Goal: Browse casually: Explore the website without a specific task or goal

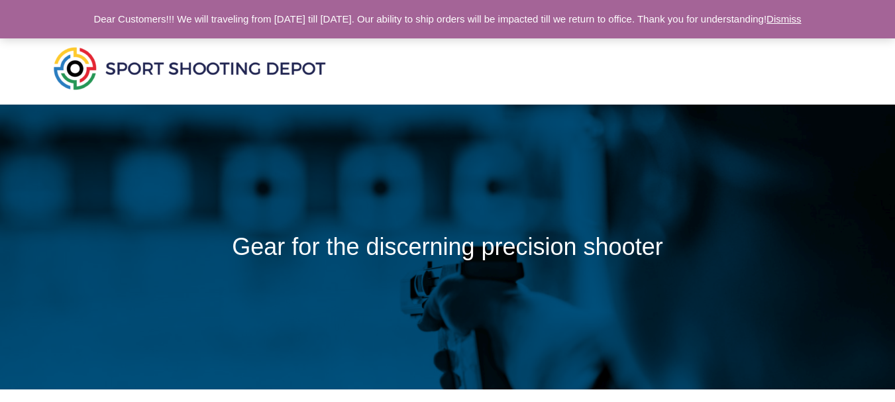
click at [801, 17] on link "Dismiss" at bounding box center [783, 18] width 35 height 11
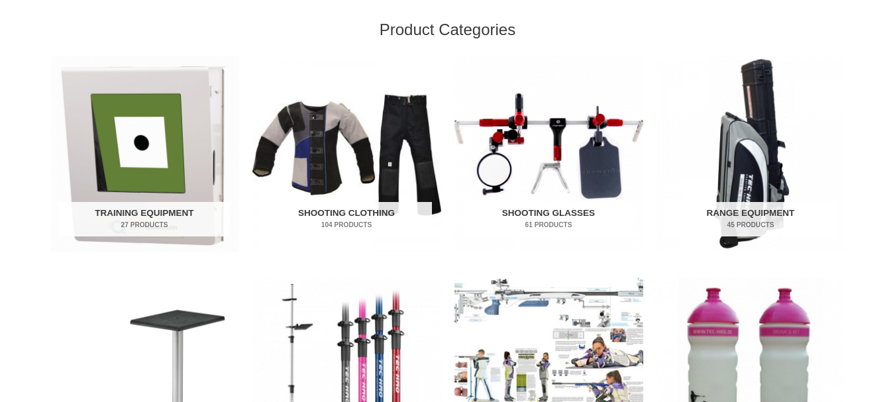
scroll to position [397, 0]
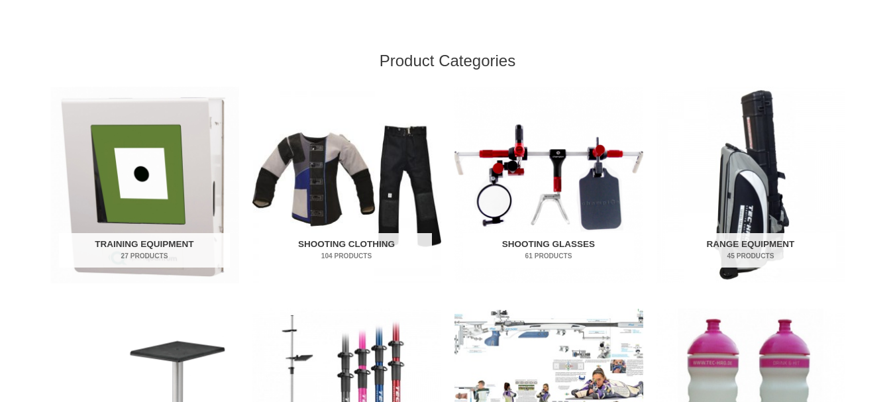
click at [551, 181] on img "Visit product category Shooting Glasses" at bounding box center [548, 185] width 189 height 197
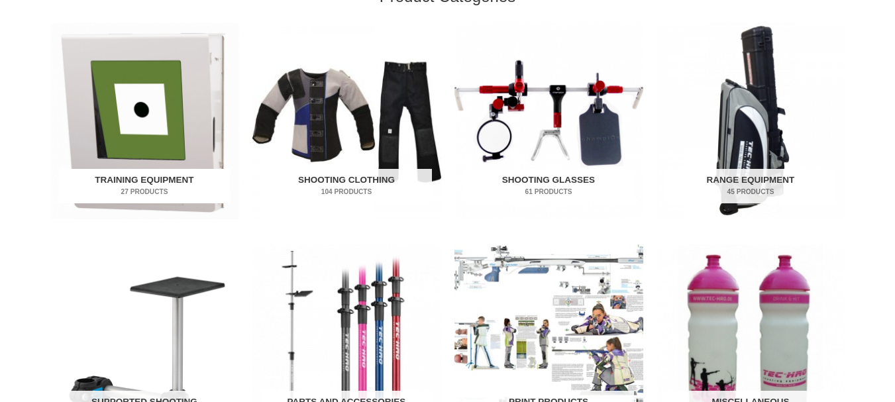
scroll to position [463, 0]
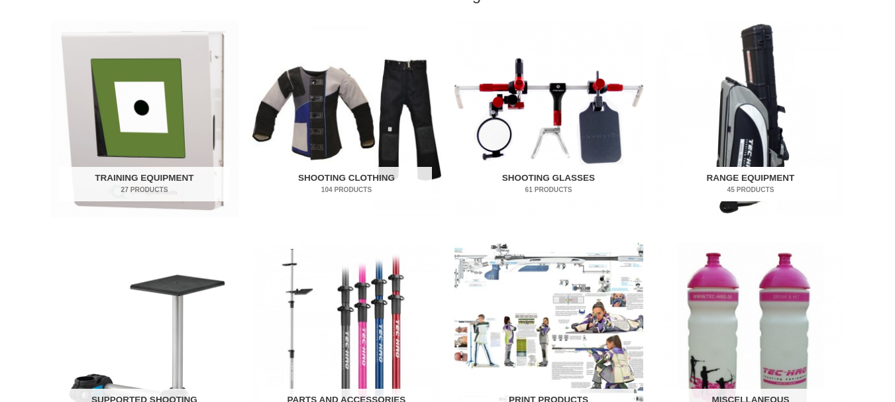
click at [742, 132] on img "Visit product category Range Equipment" at bounding box center [750, 119] width 189 height 197
click at [570, 313] on img "Visit product category Print Products" at bounding box center [548, 340] width 189 height 197
click at [150, 113] on img "Visit product category Training Equipment" at bounding box center [144, 119] width 189 height 197
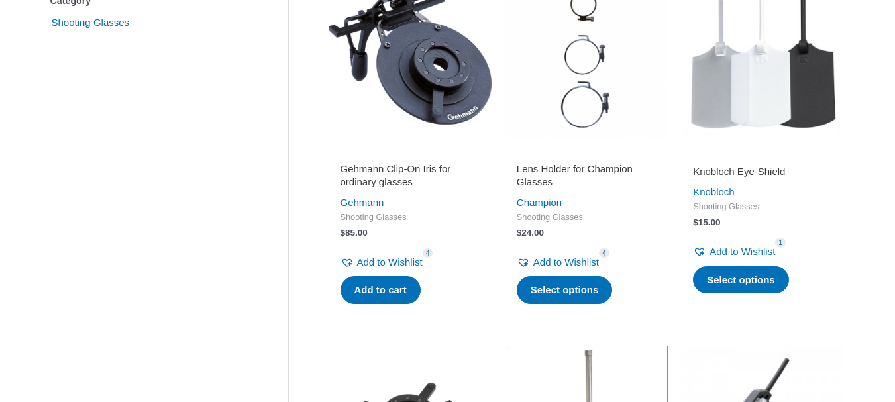
scroll to position [299, 0]
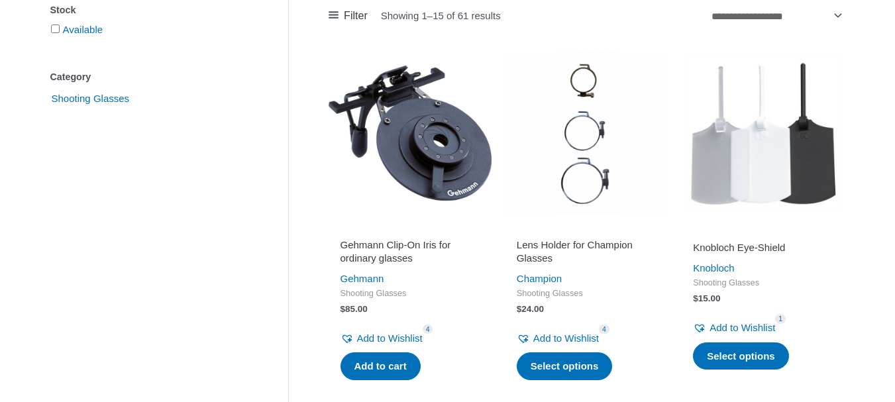
click at [440, 146] on img at bounding box center [409, 133] width 163 height 163
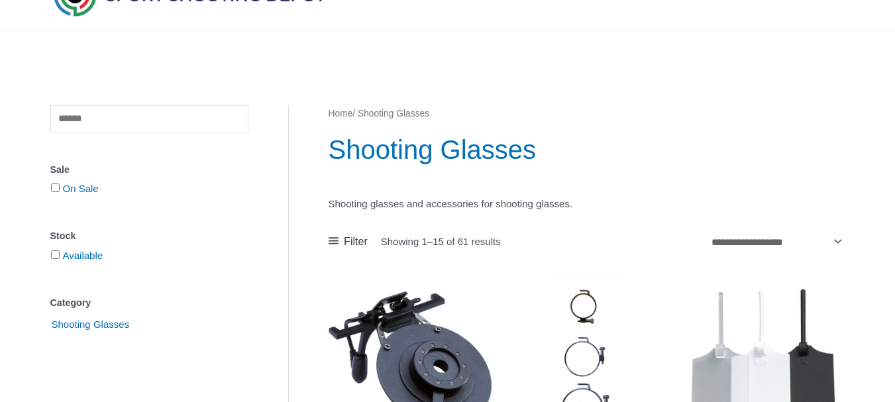
scroll to position [0, 0]
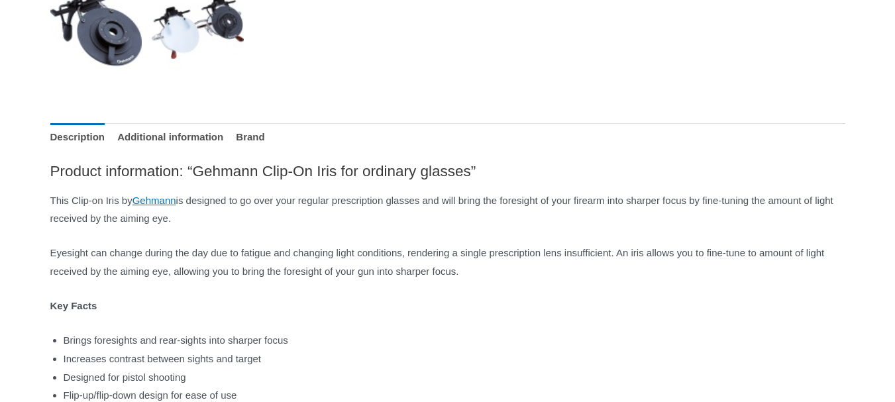
scroll to position [596, 0]
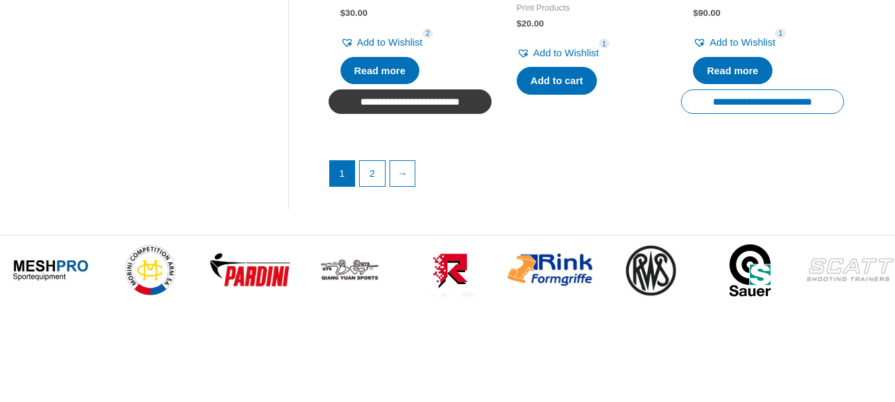
scroll to position [1920, 0]
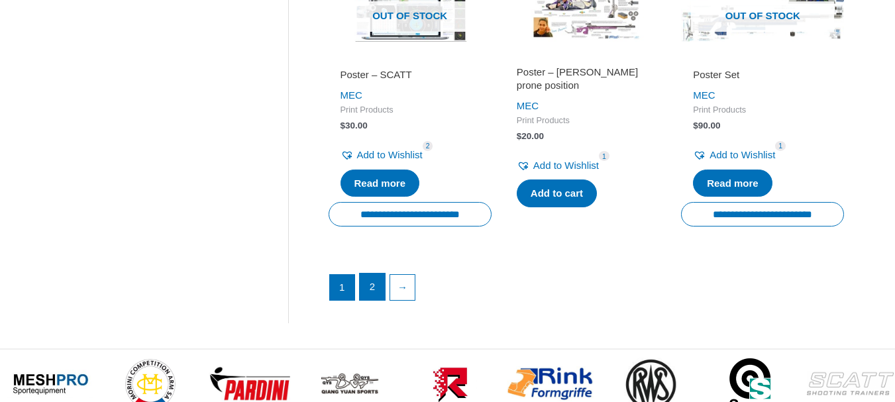
click at [371, 284] on link "2" at bounding box center [372, 286] width 25 height 26
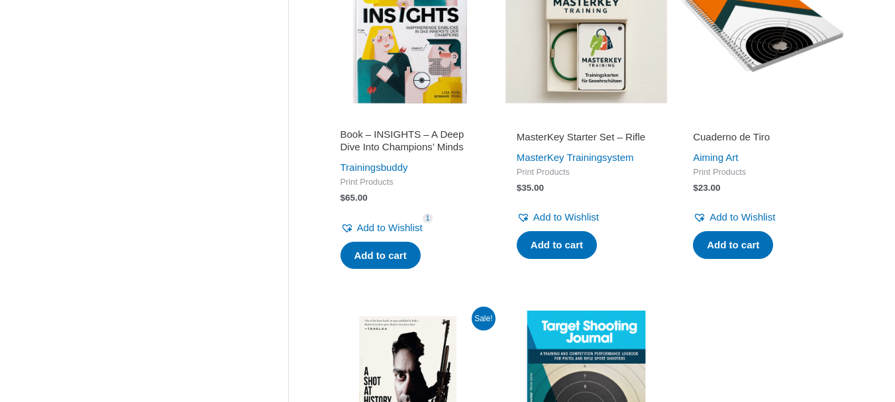
scroll to position [728, 0]
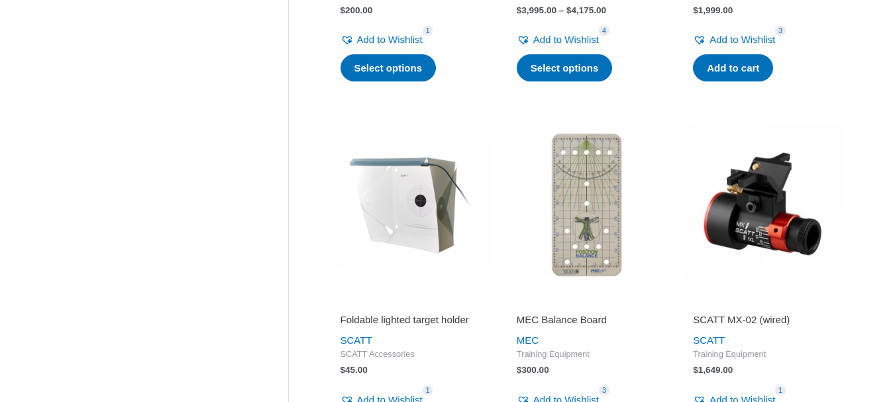
scroll to position [596, 0]
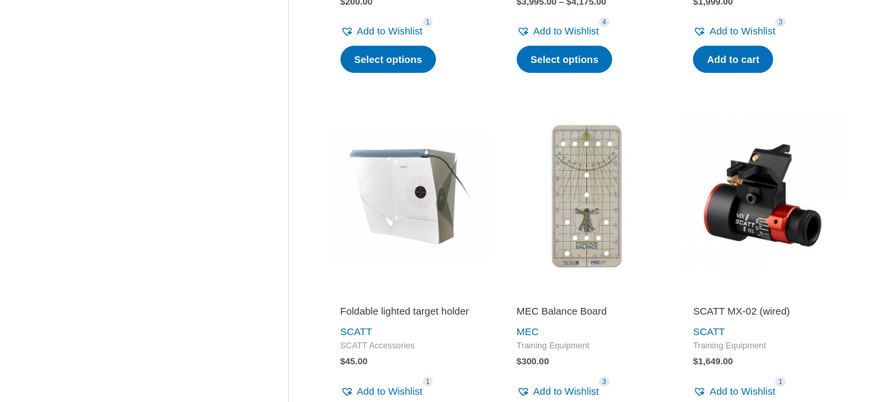
click at [584, 230] on img at bounding box center [586, 196] width 163 height 163
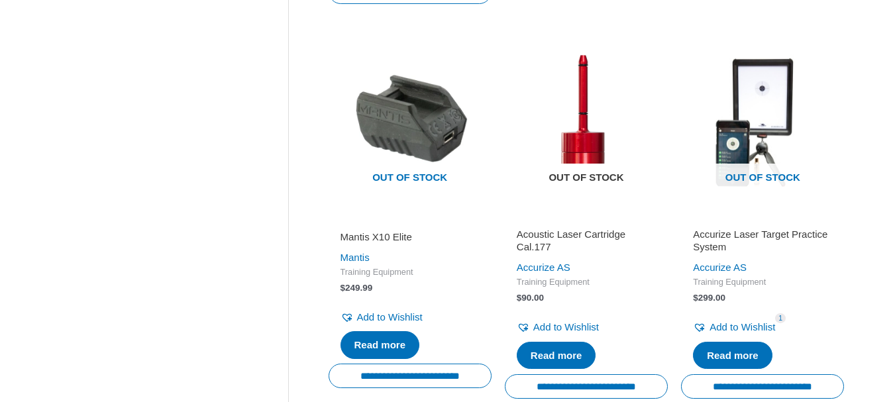
scroll to position [1059, 0]
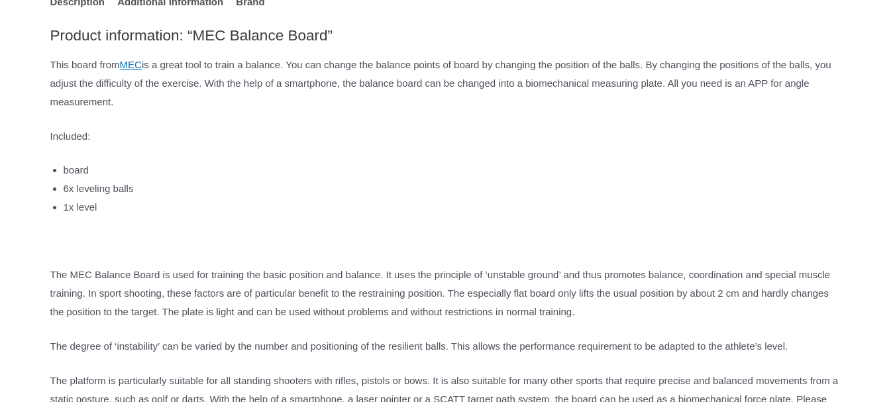
scroll to position [861, 0]
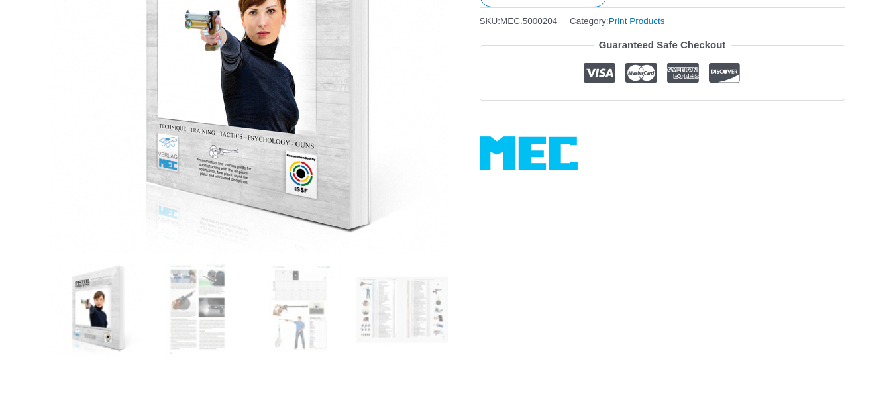
scroll to position [331, 0]
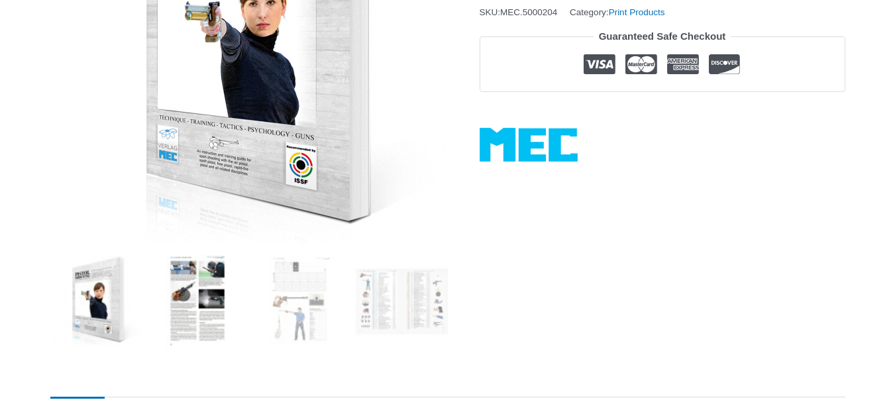
click at [198, 303] on img at bounding box center [198, 301] width 92 height 92
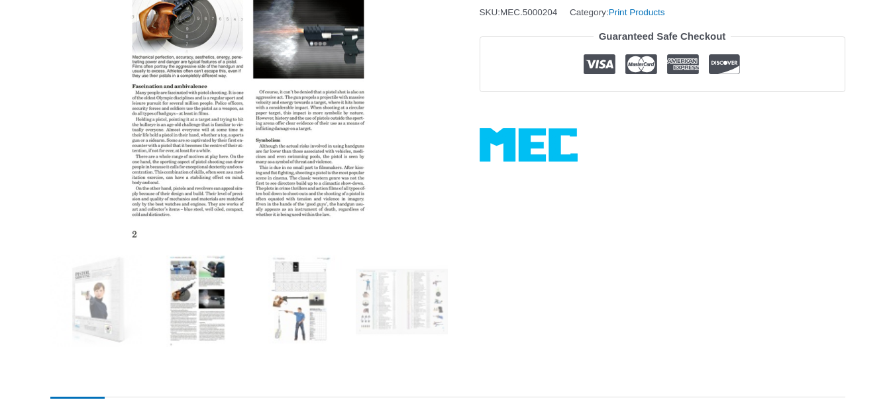
click at [308, 307] on img at bounding box center [300, 301] width 92 height 92
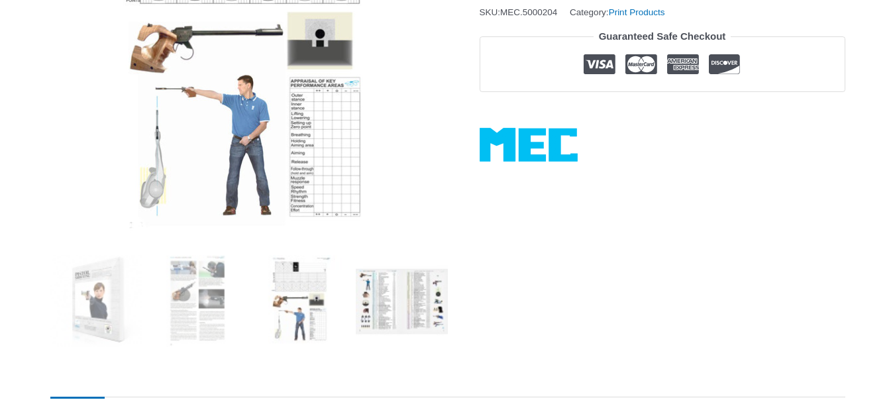
click at [392, 292] on img at bounding box center [402, 301] width 92 height 92
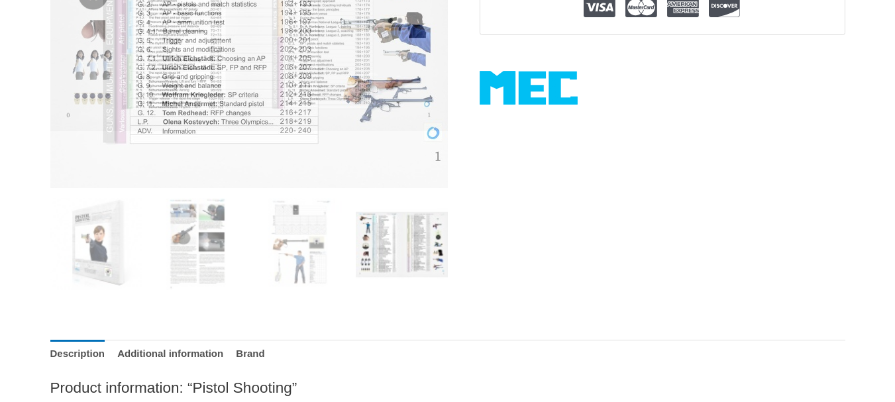
scroll to position [397, 0]
